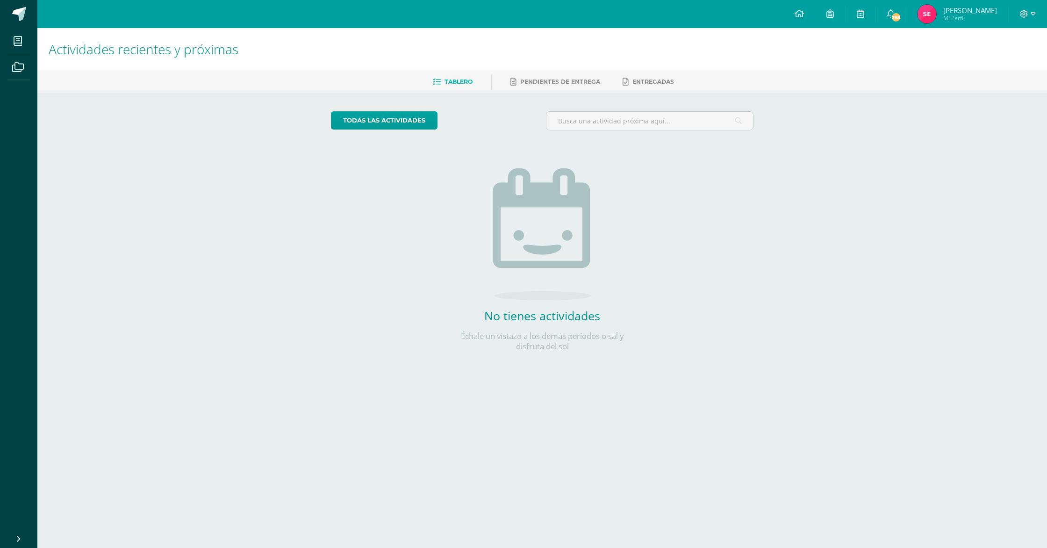
click at [970, 22] on span "Mi Perfil" at bounding box center [970, 18] width 54 height 8
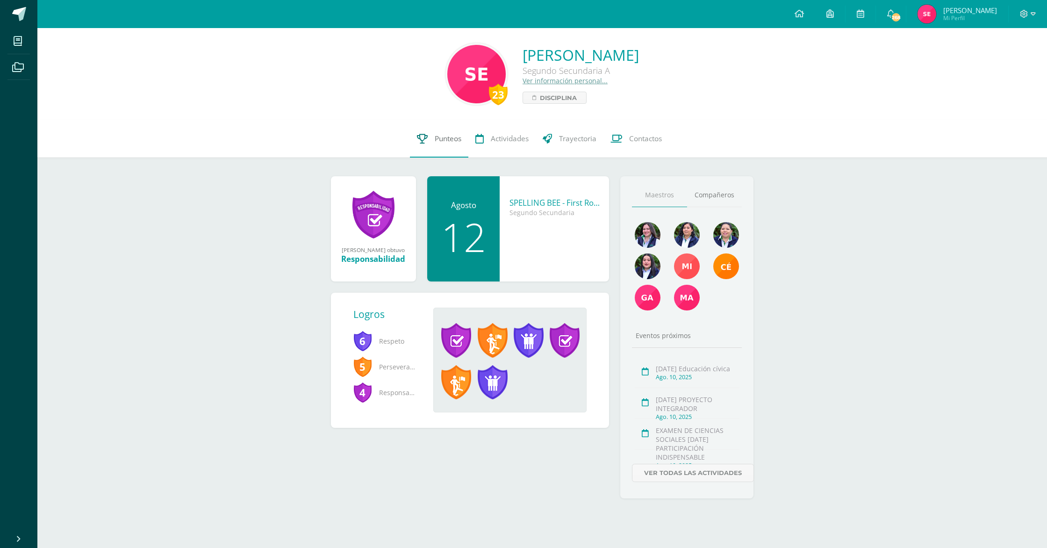
click at [444, 142] on span "Punteos" at bounding box center [447, 139] width 27 height 10
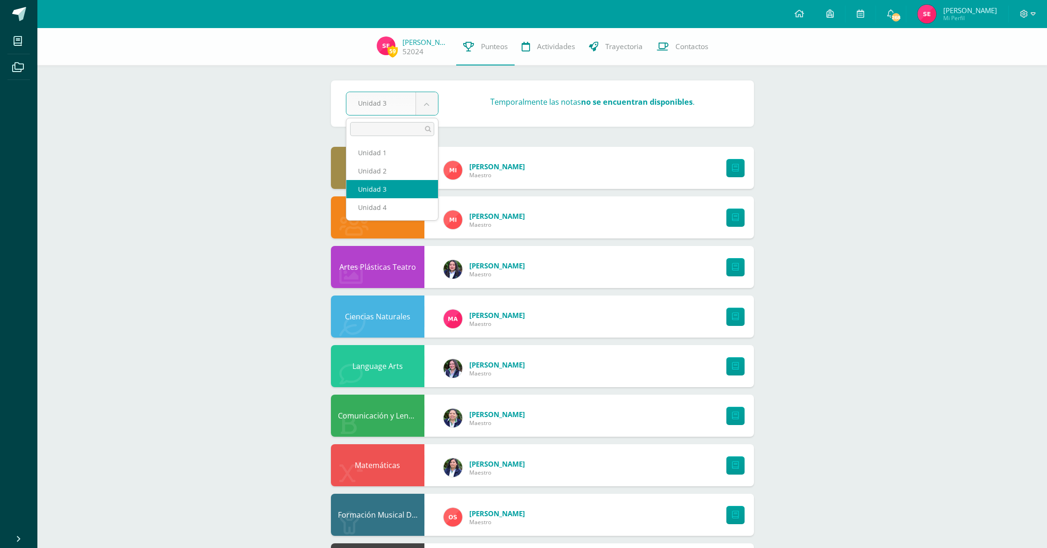
click at [427, 107] on body "Mis cursos Archivos Cerrar panel Artes Plásticas Teatro Segundo Secundaria "A" …" at bounding box center [523, 351] width 1047 height 703
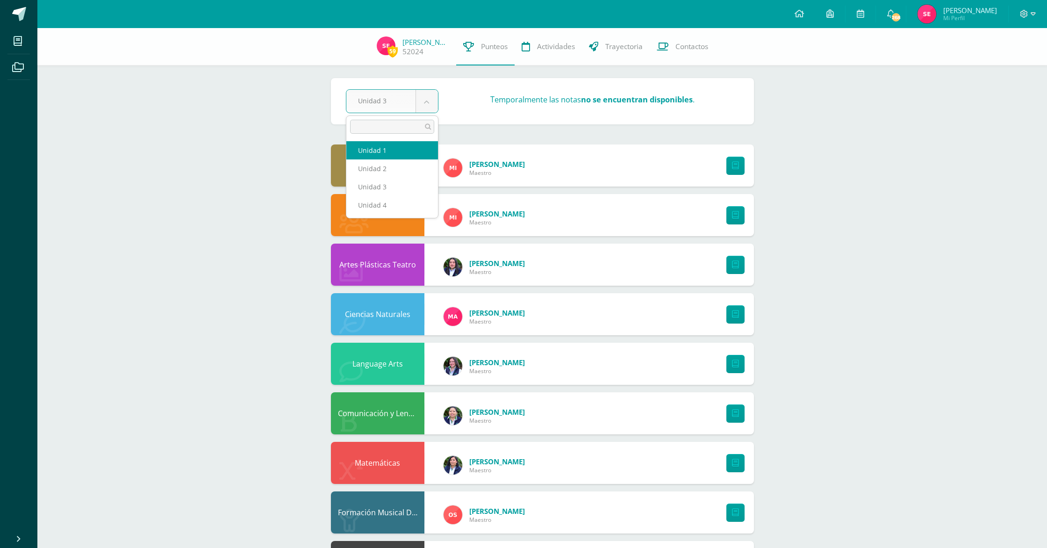
select select "Unidad 1"
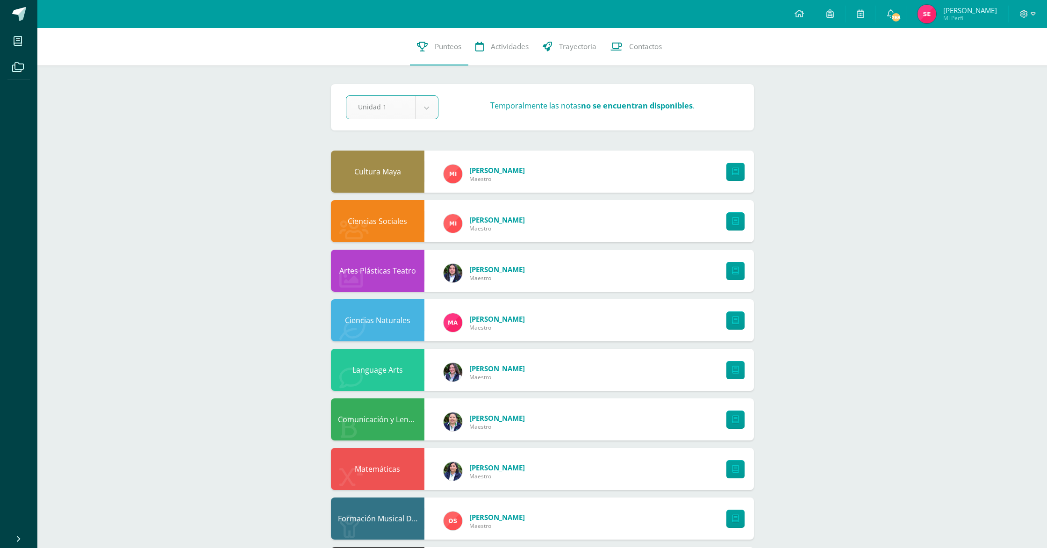
scroll to position [1, 0]
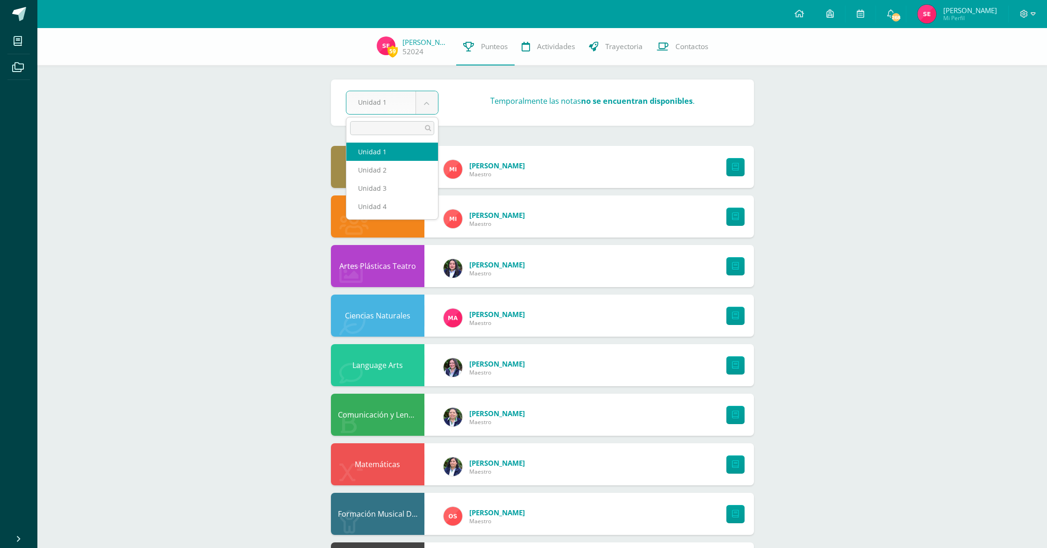
click at [424, 106] on body "Mis cursos Archivos Cerrar panel Artes Plásticas Teatro Segundo Secundaria "A" …" at bounding box center [523, 350] width 1047 height 703
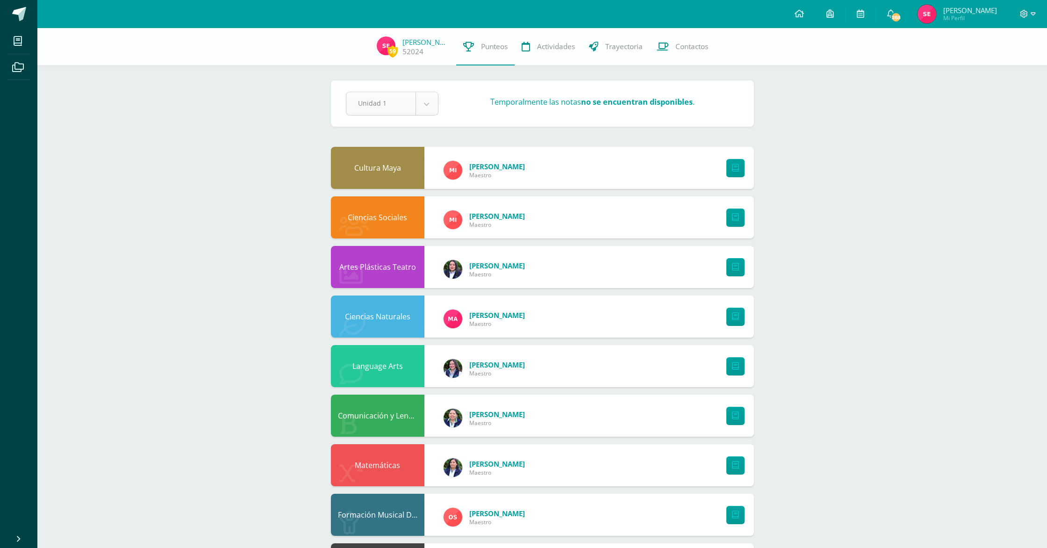
scroll to position [2, 0]
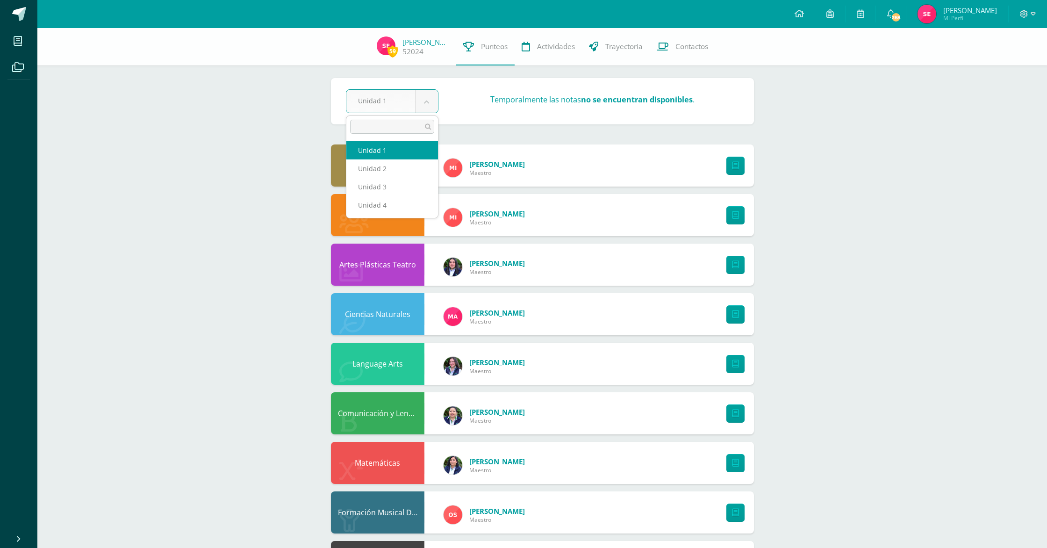
click at [428, 108] on body "Mis cursos Archivos Cerrar panel Artes Plásticas Teatro Segundo Secundaria "A" …" at bounding box center [523, 349] width 1047 height 703
select select "Unidad 3"
